Goal: Navigation & Orientation: Find specific page/section

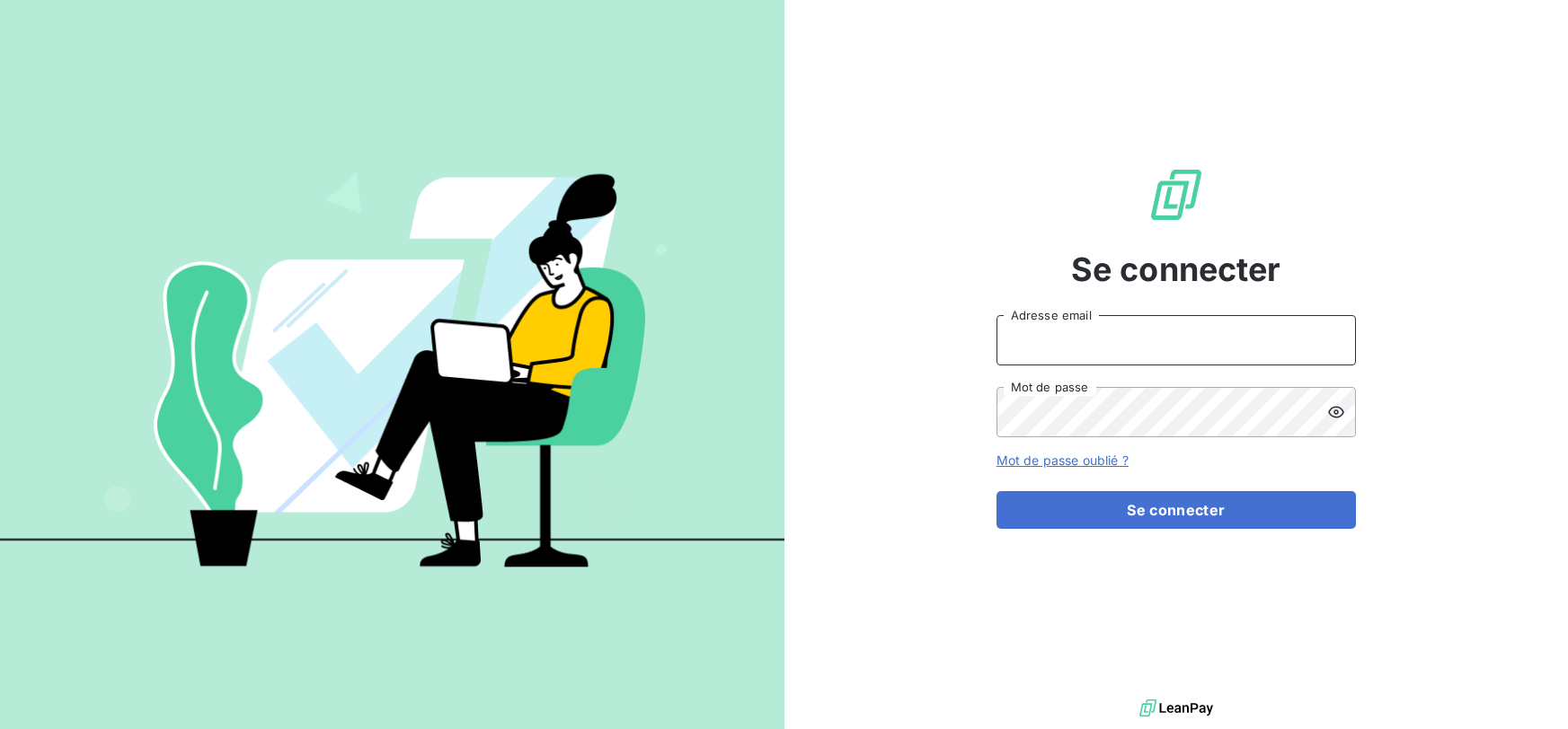
type input "[EMAIL_ADDRESS][DOMAIN_NAME]"
click at [1206, 490] on form "[EMAIL_ADDRESS][DOMAIN_NAME] Adresse email Mot de passe Mot de passe oublié ? S…" at bounding box center [1176, 423] width 359 height 214
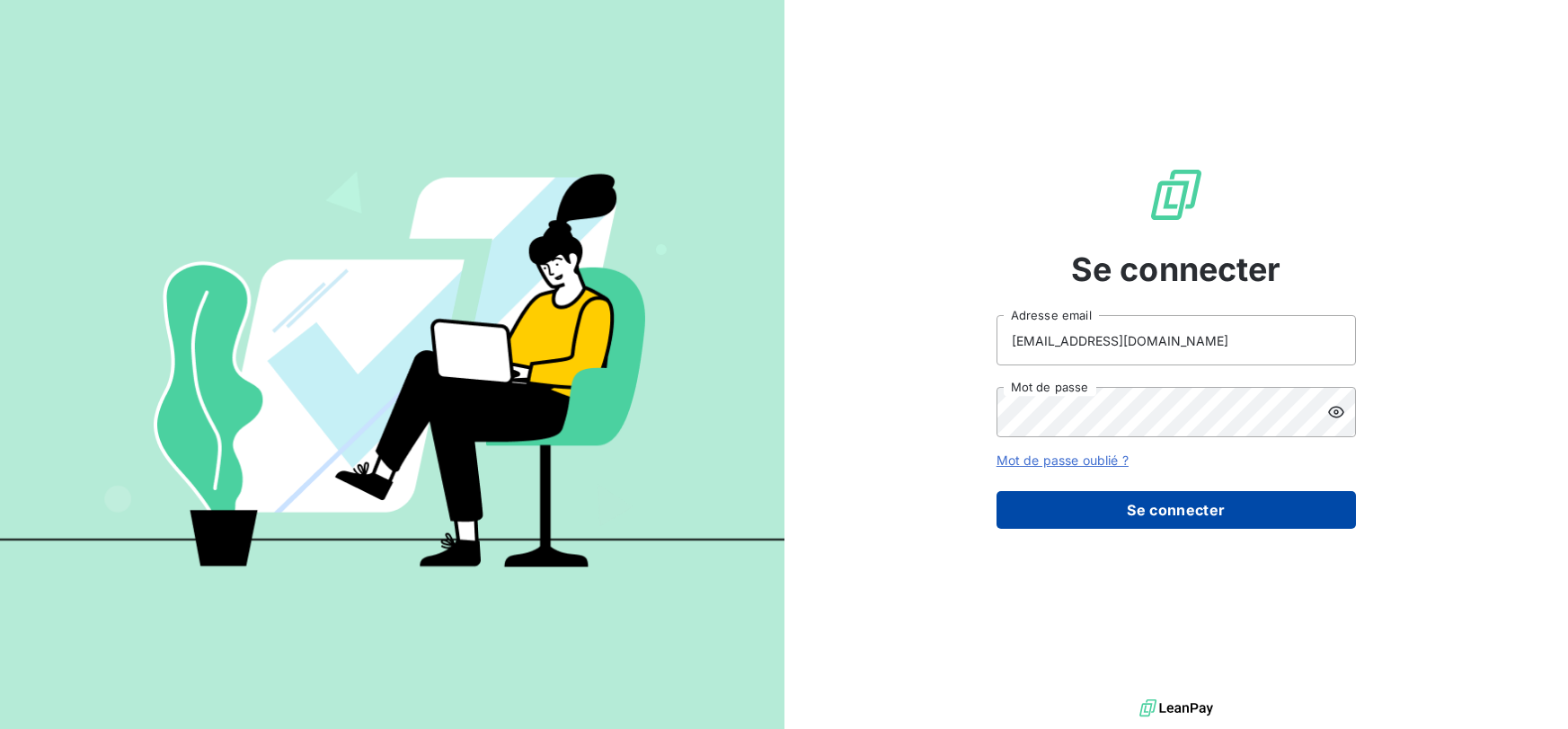
click at [1211, 501] on button "Se connecter" at bounding box center [1176, 510] width 359 height 38
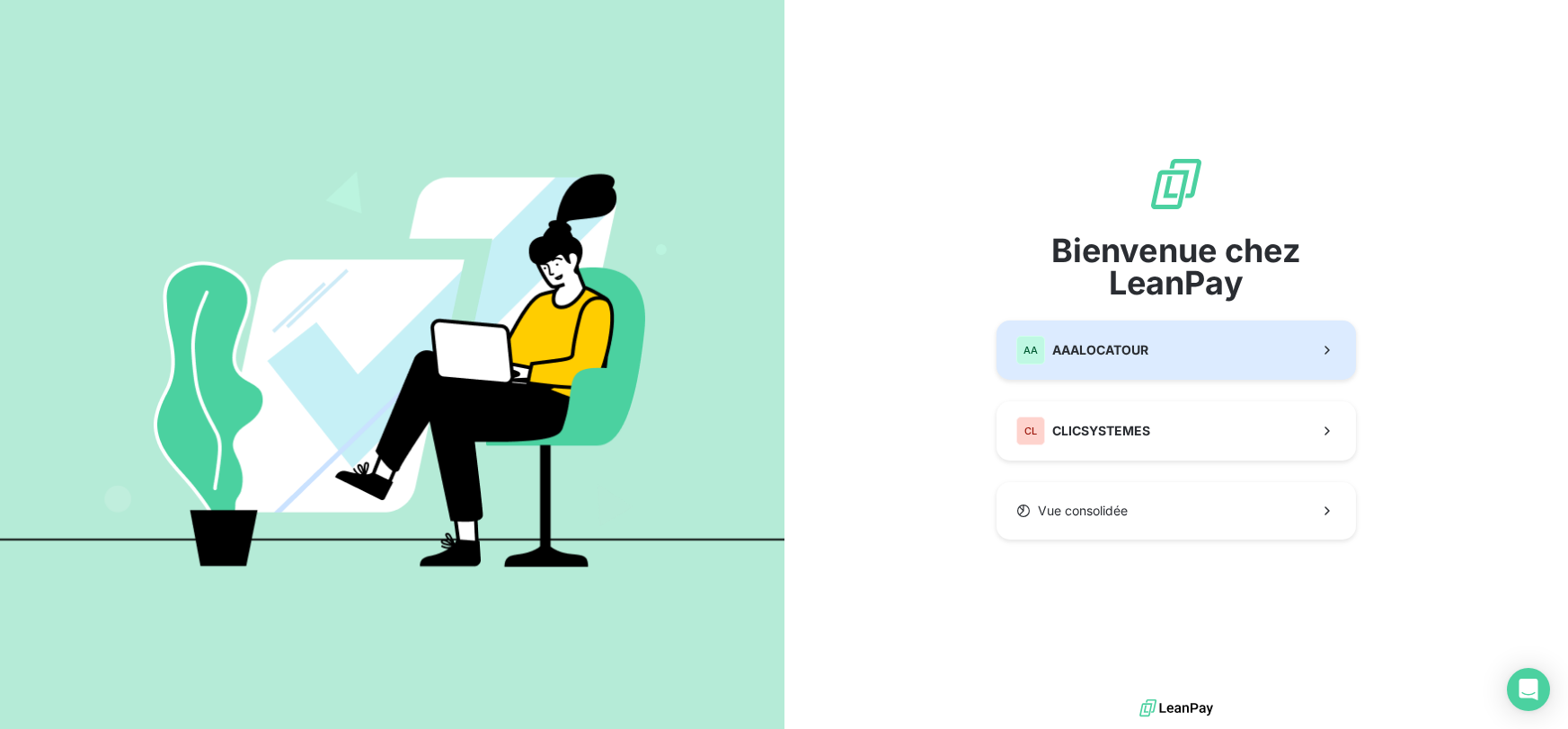
click at [1164, 341] on button "AA AAALOCATOUR" at bounding box center [1176, 350] width 359 height 59
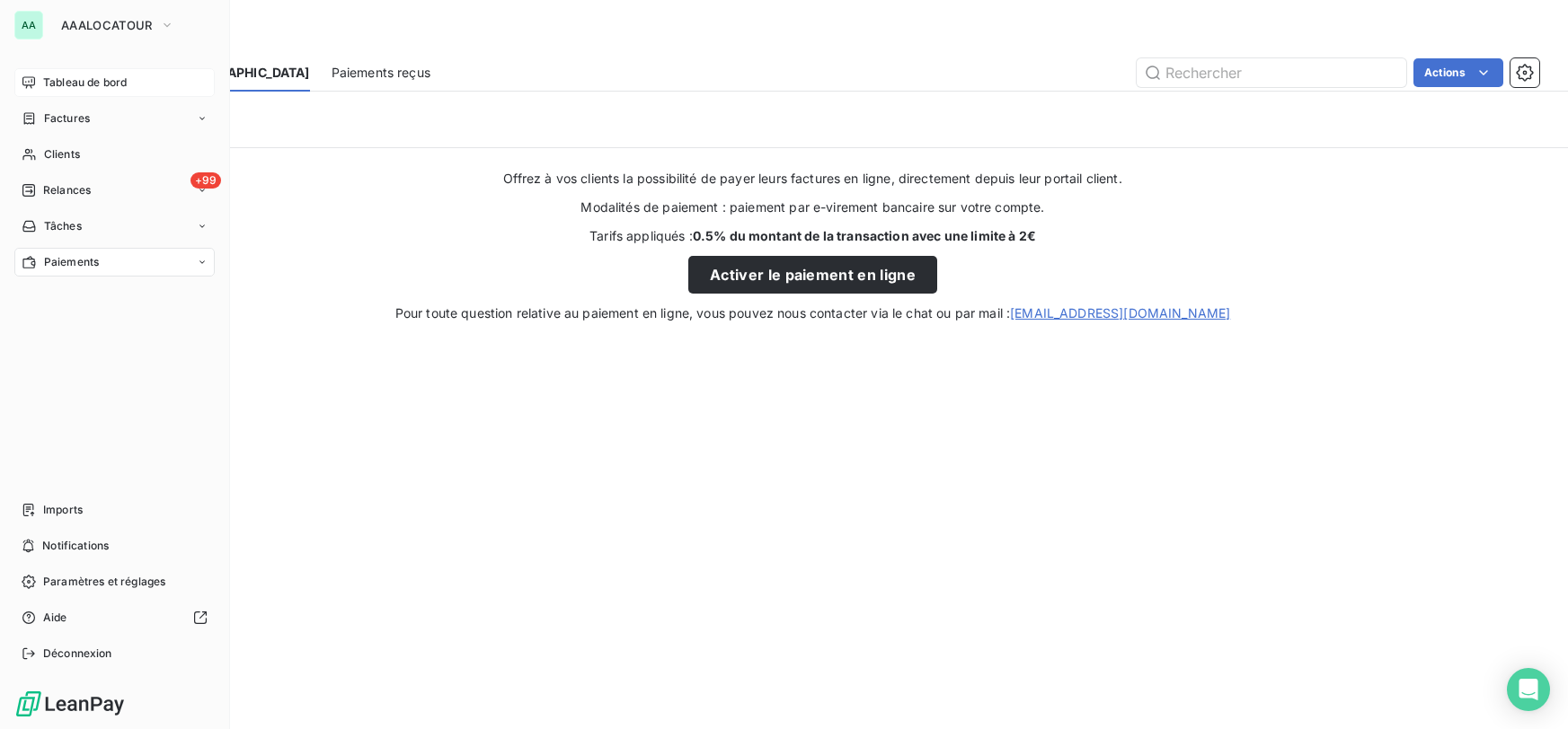
click at [35, 89] on icon at bounding box center [29, 83] width 15 height 15
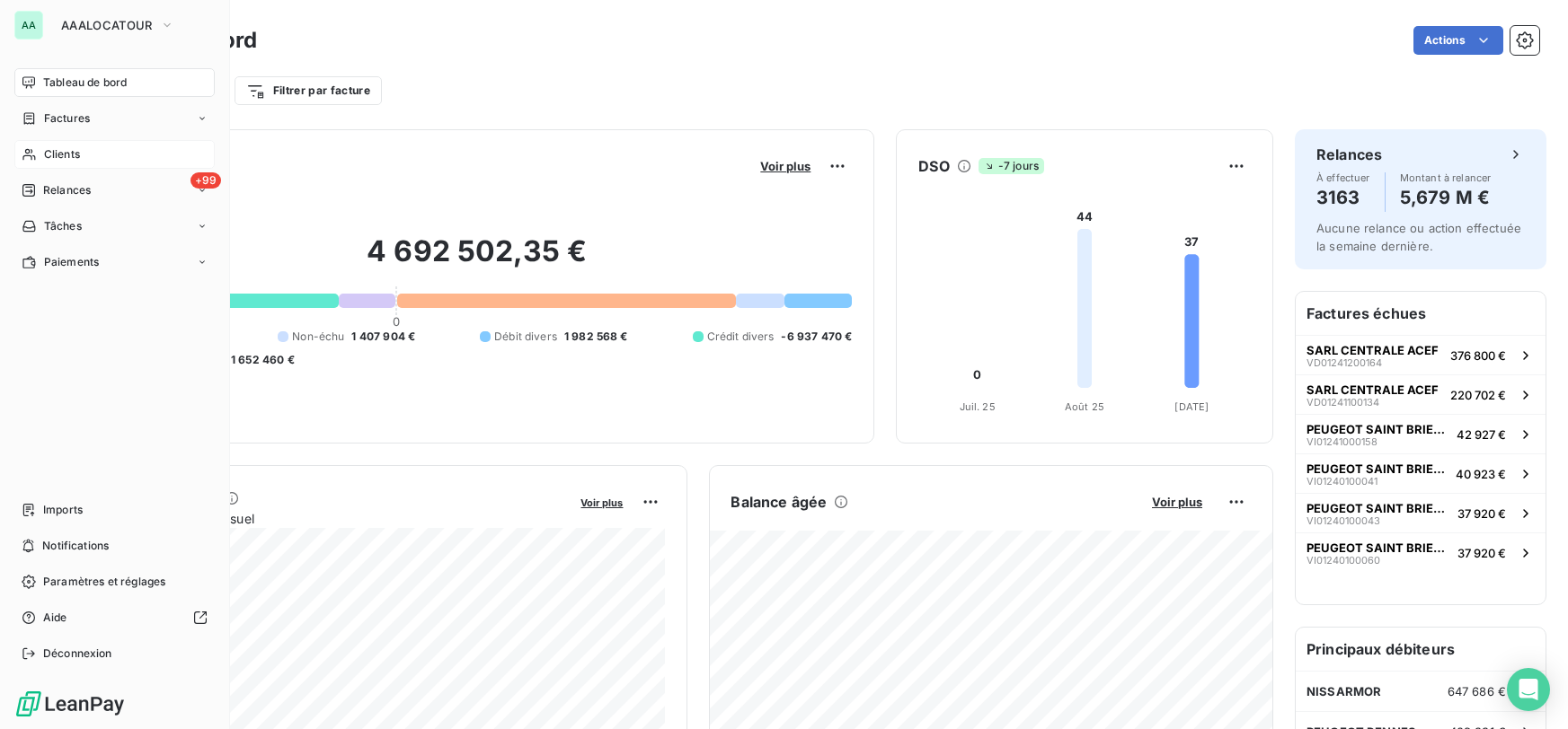
click at [46, 147] on span "Clients" at bounding box center [63, 154] width 36 height 16
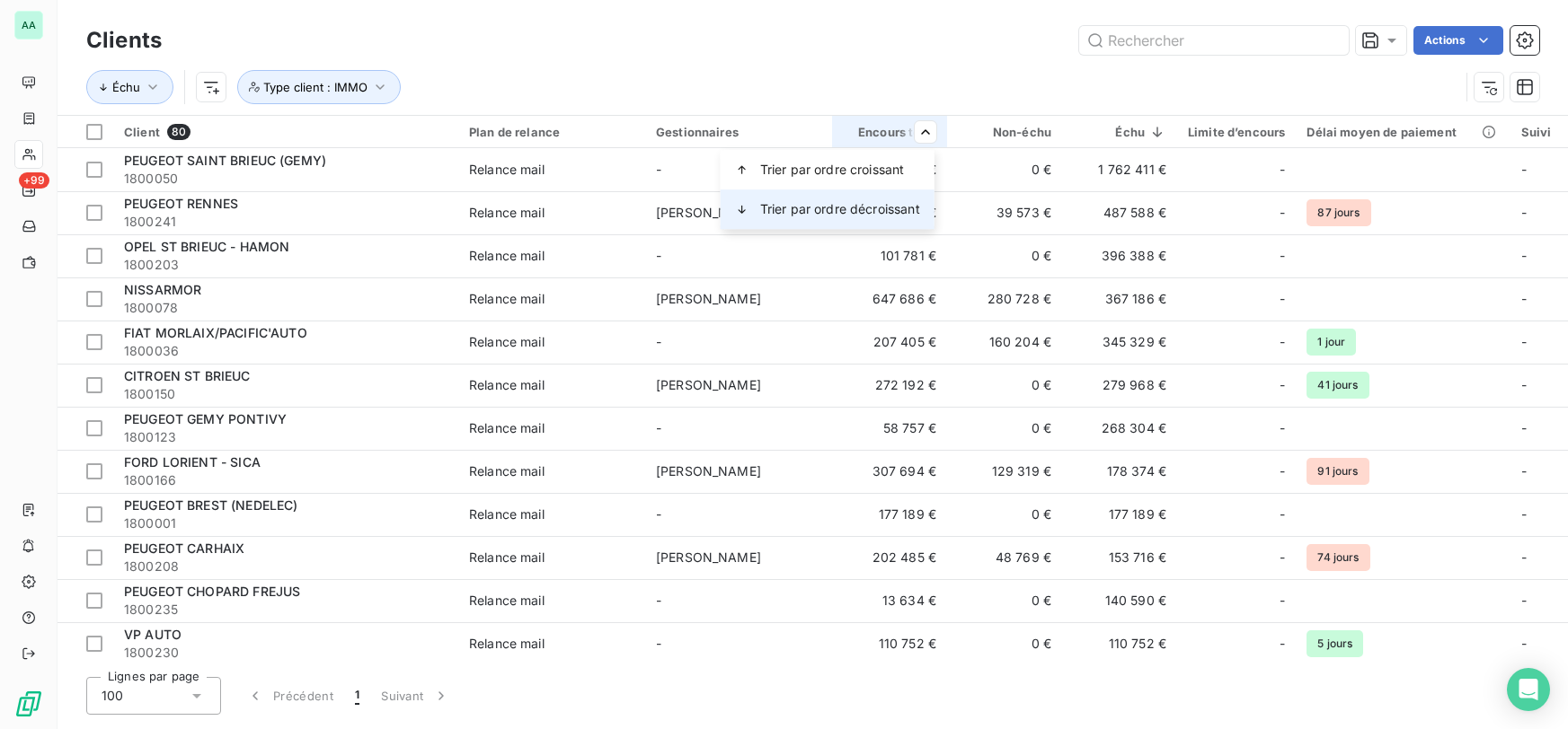
click at [852, 209] on span "Trier par ordre décroissant" at bounding box center [840, 209] width 160 height 18
